Goal: Find specific page/section: Find specific page/section

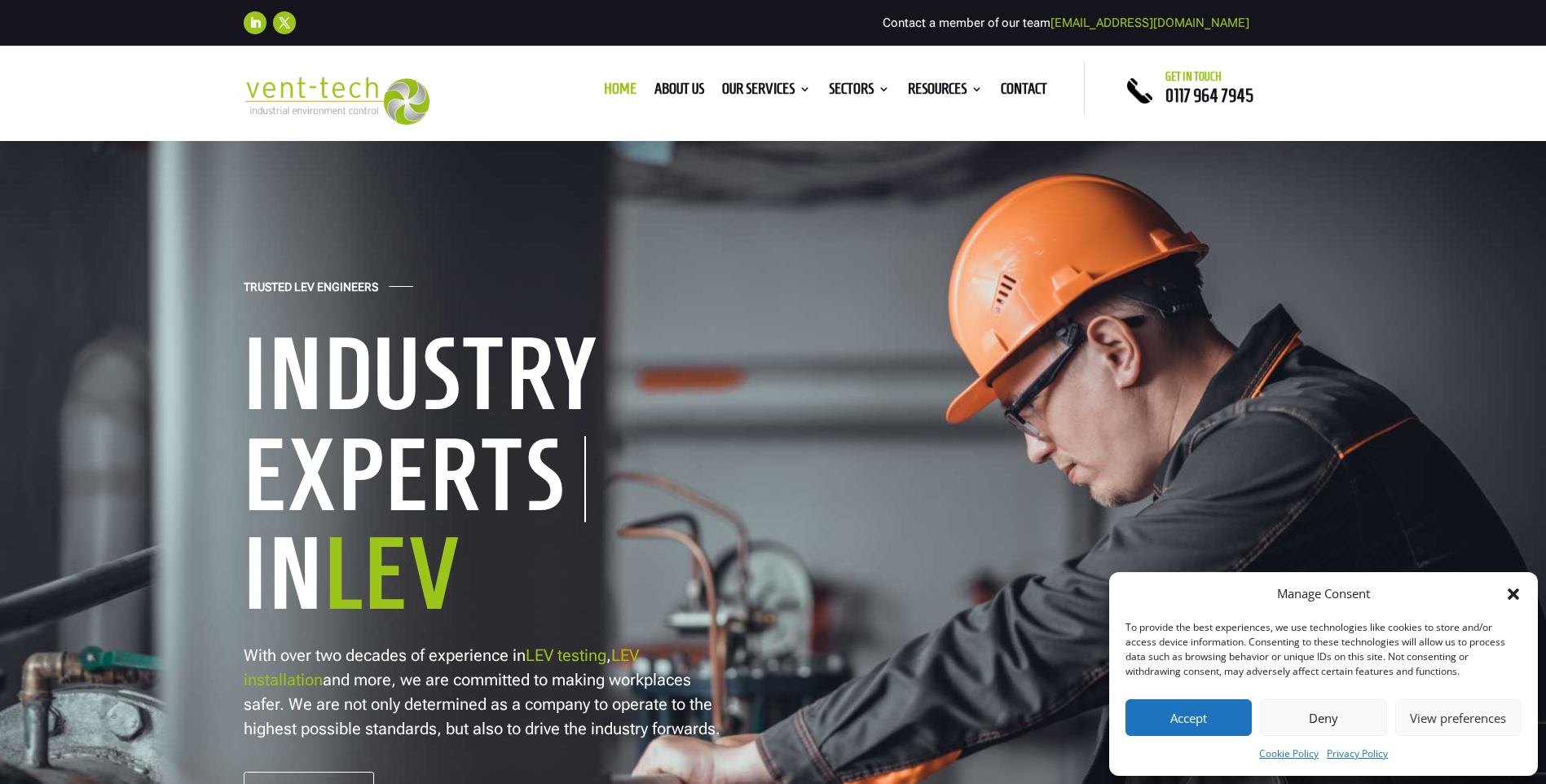
click at [1328, 718] on button "Deny" at bounding box center [1323, 717] width 126 height 36
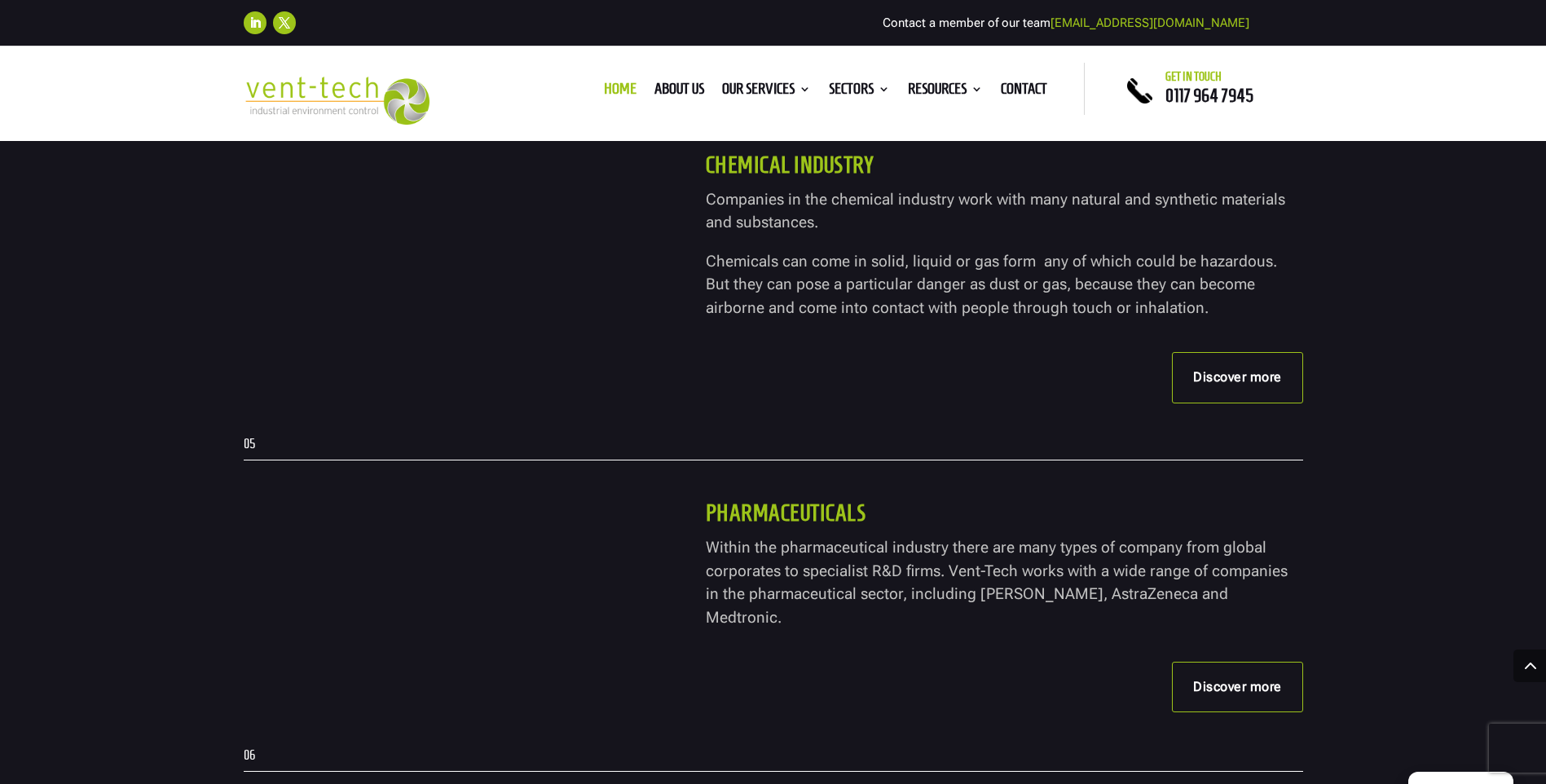
scroll to position [4320, 0]
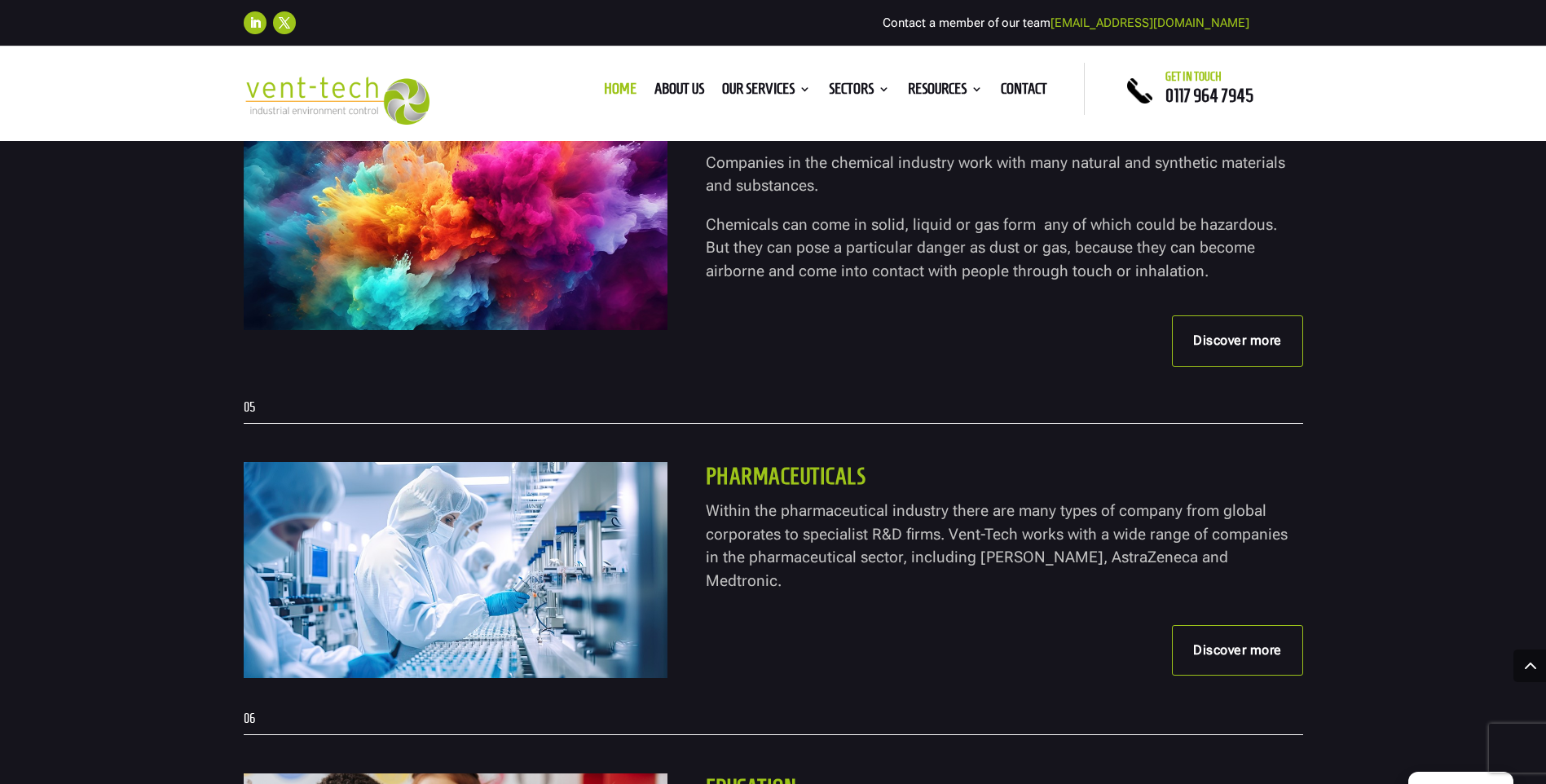
click at [1235, 348] on link "Discover more" at bounding box center [1237, 340] width 131 height 51
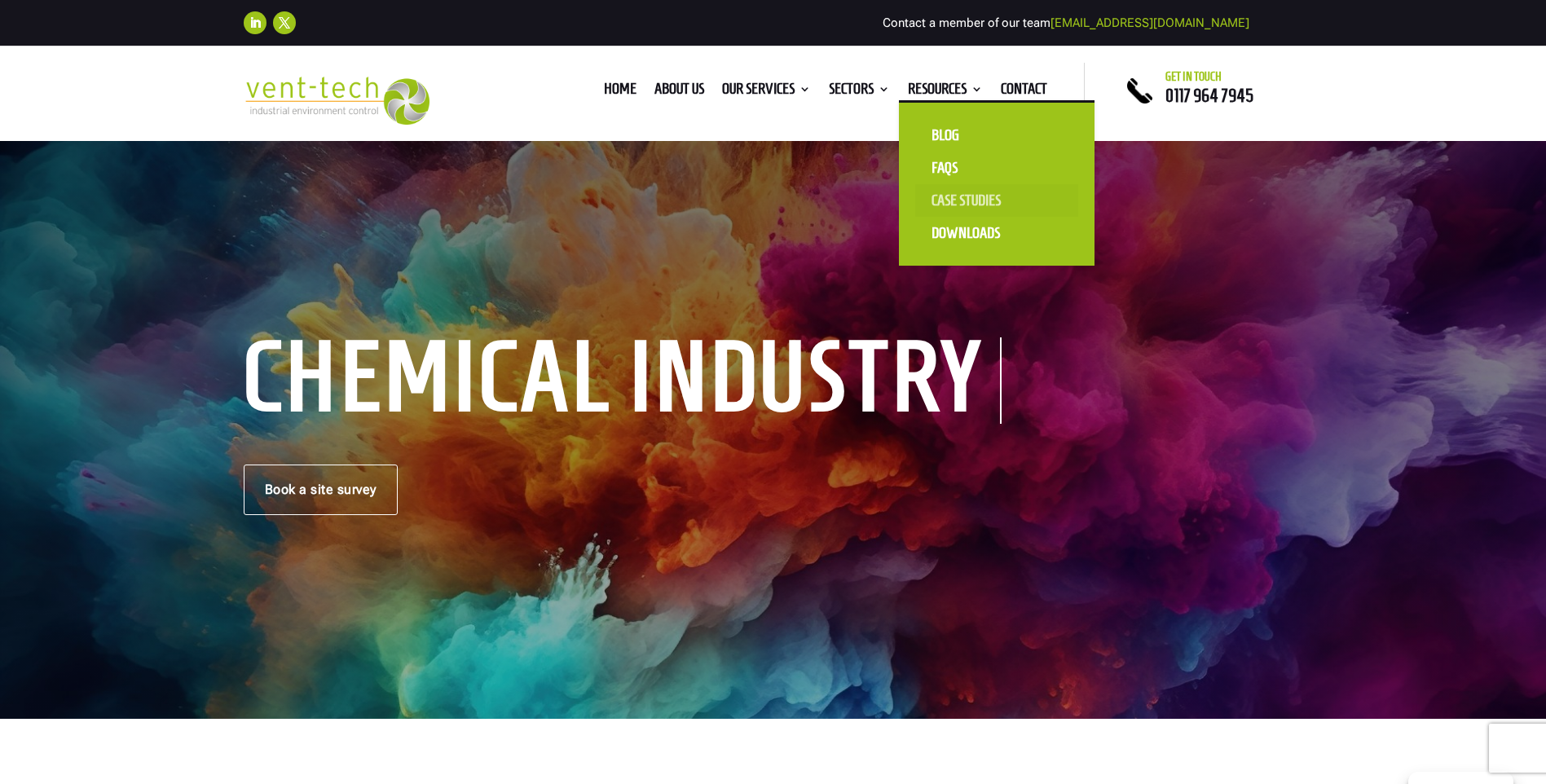
click at [973, 196] on link "Case Studies" at bounding box center [996, 201] width 163 height 33
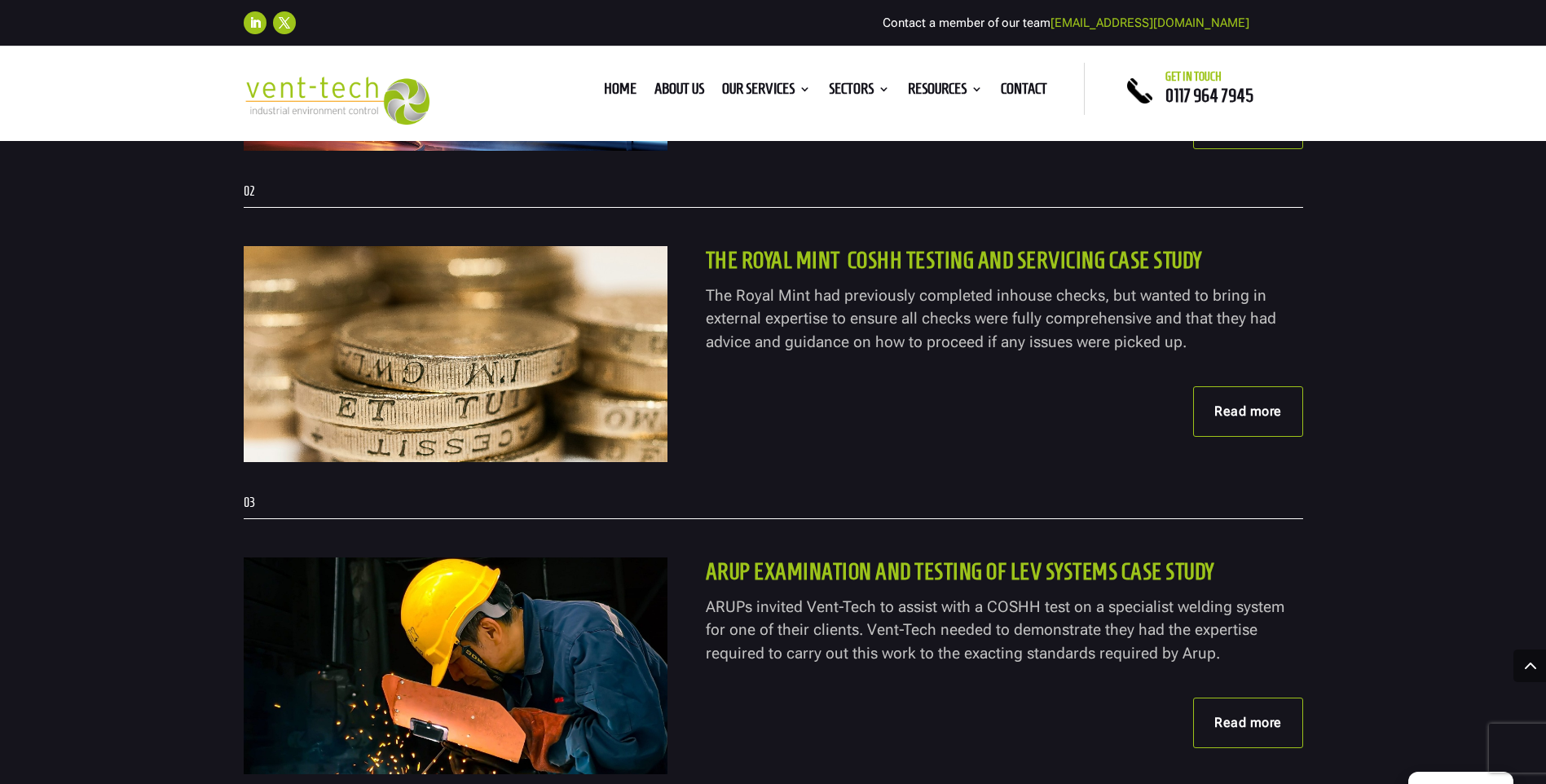
scroll to position [733, 0]
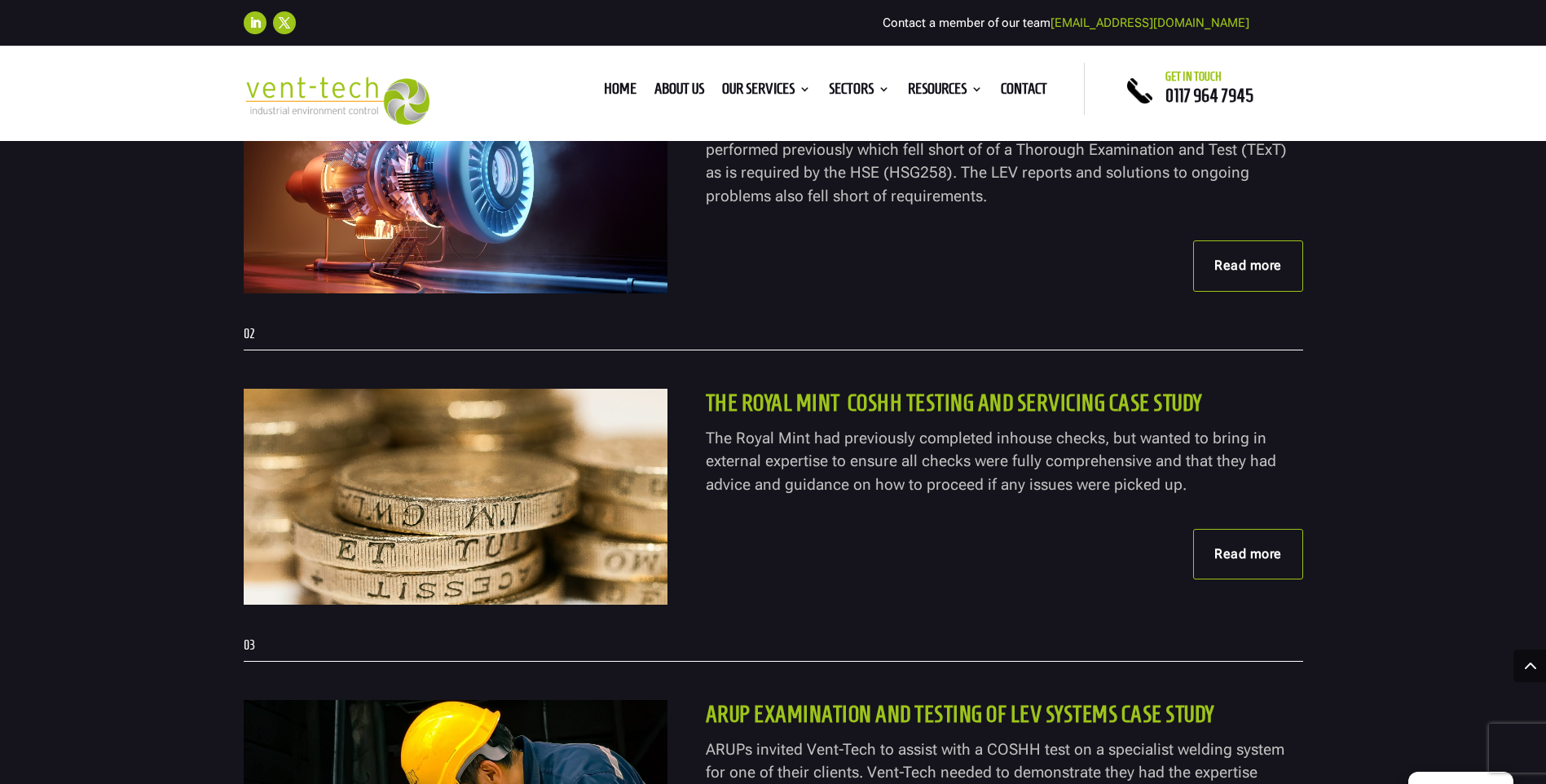
click at [1247, 561] on link "Read more" at bounding box center [1248, 554] width 110 height 51
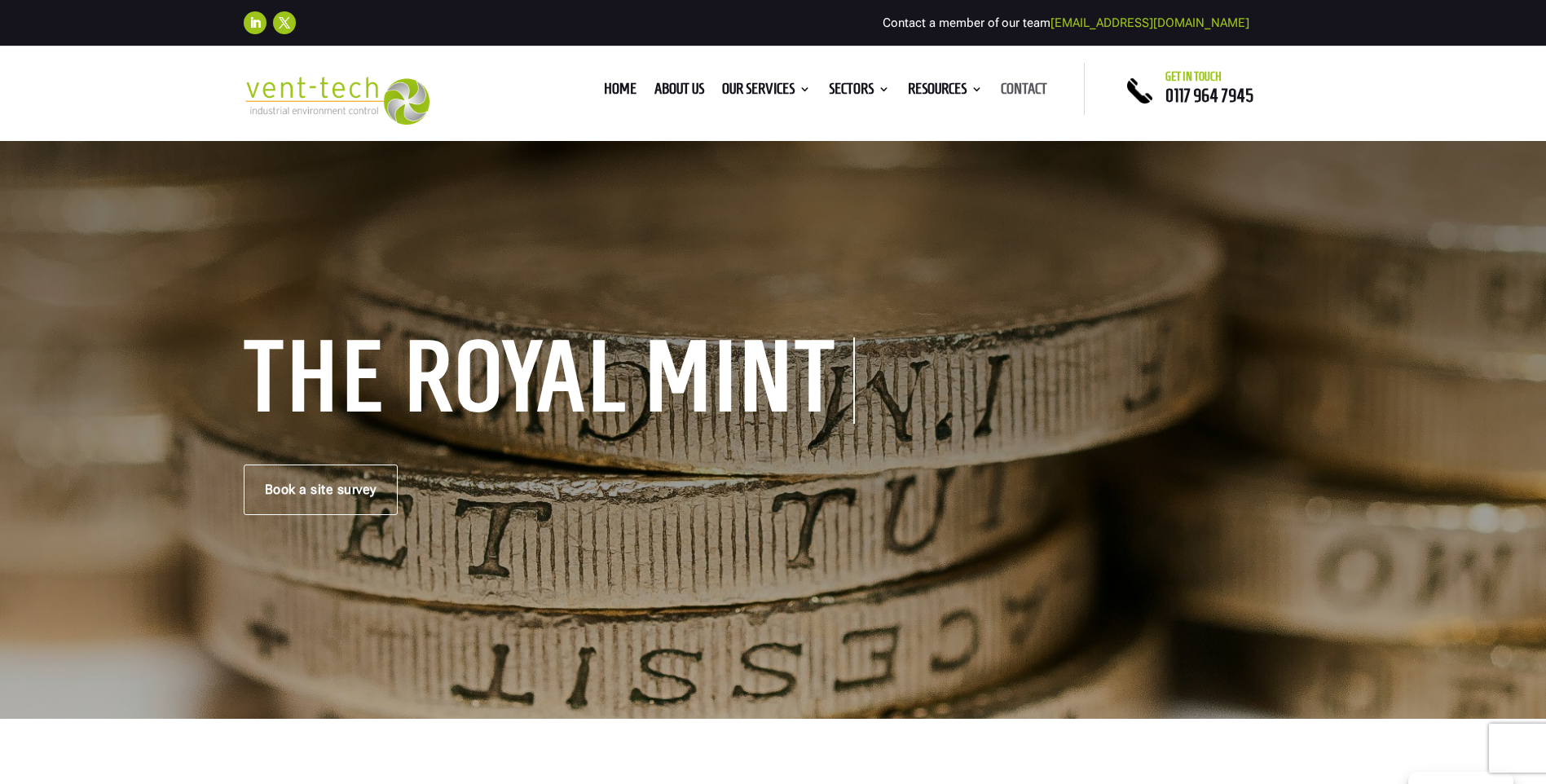
click at [1036, 86] on link "Contact" at bounding box center [1024, 92] width 47 height 18
